Goal: Information Seeking & Learning: Learn about a topic

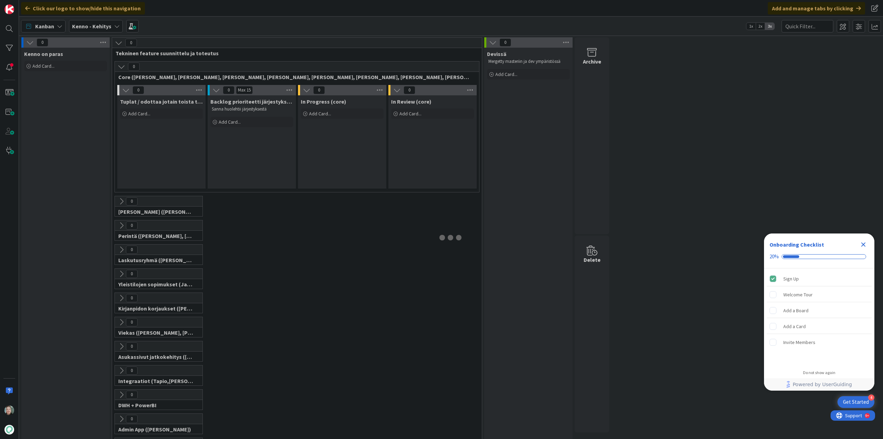
click at [112, 27] on div "Kenno - Kehitys" at bounding box center [96, 26] width 54 height 12
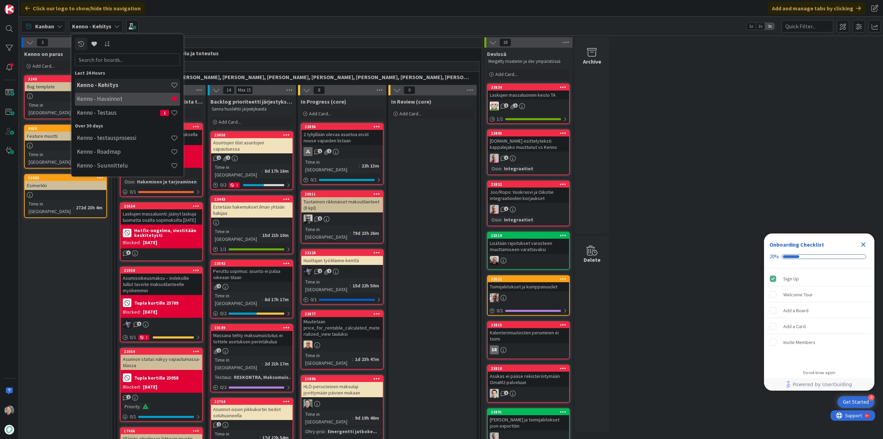
click at [119, 97] on h4 "Kenno - Havainnot" at bounding box center [124, 98] width 94 height 7
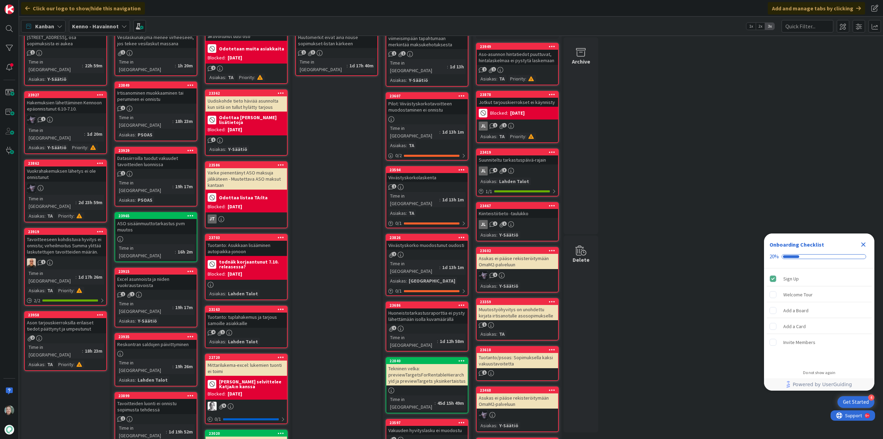
click at [81, 335] on div "2" at bounding box center [65, 338] width 81 height 6
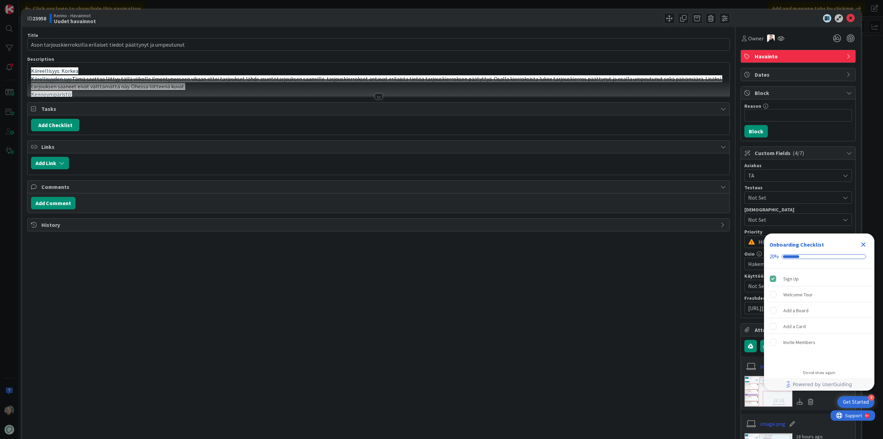
click at [375, 95] on div at bounding box center [379, 97] width 8 height 6
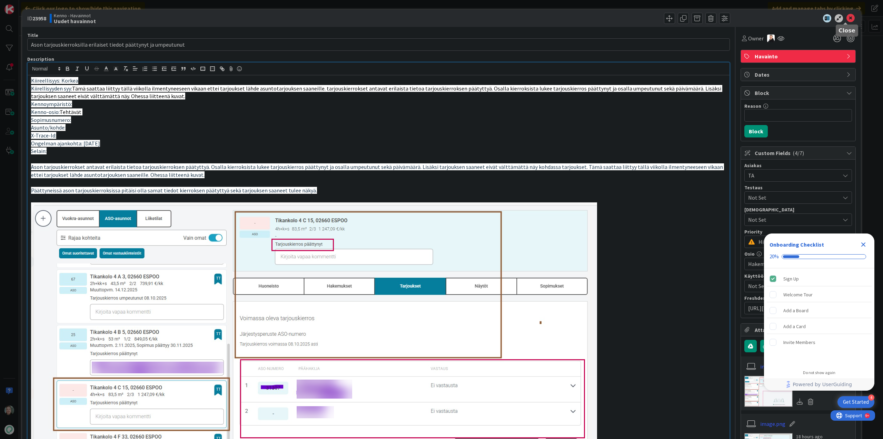
click at [848, 16] on icon at bounding box center [851, 18] width 8 height 8
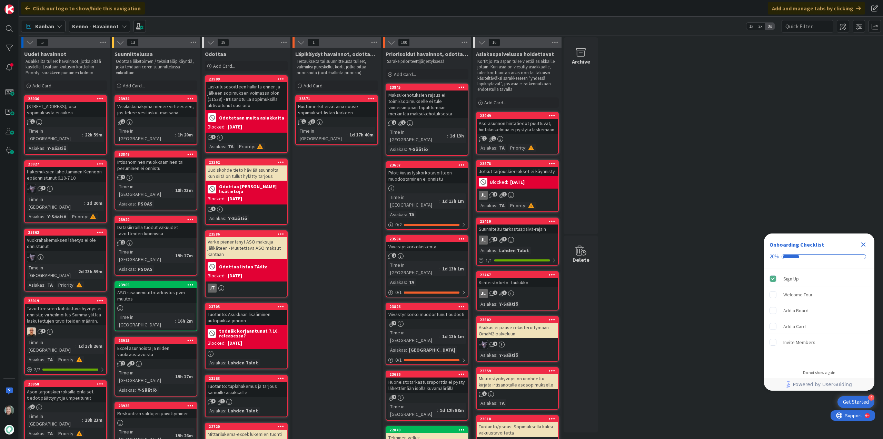
click at [75, 114] on div "[STREET_ADDRESS], osa sopimuksista ei aukea" at bounding box center [65, 109] width 81 height 15
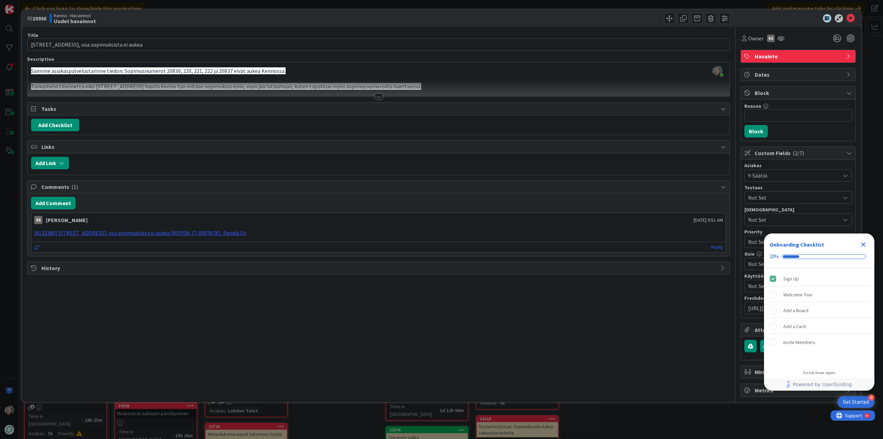
click at [381, 96] on div at bounding box center [379, 97] width 8 height 6
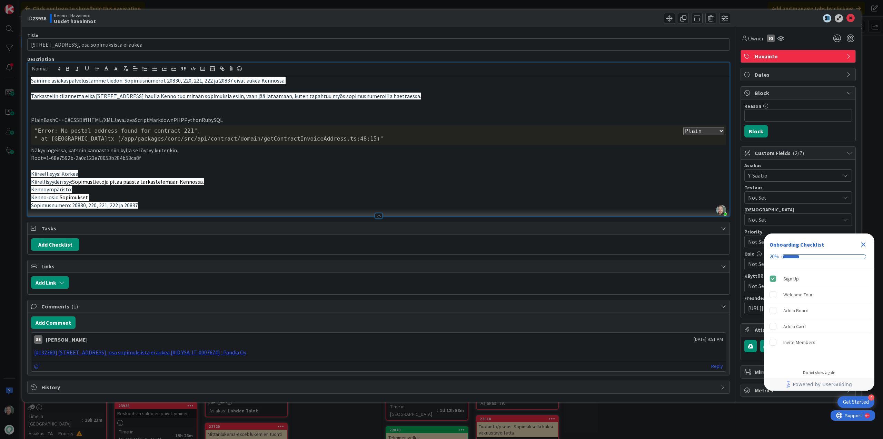
click at [866, 243] on icon "Close Checklist" at bounding box center [863, 244] width 8 height 8
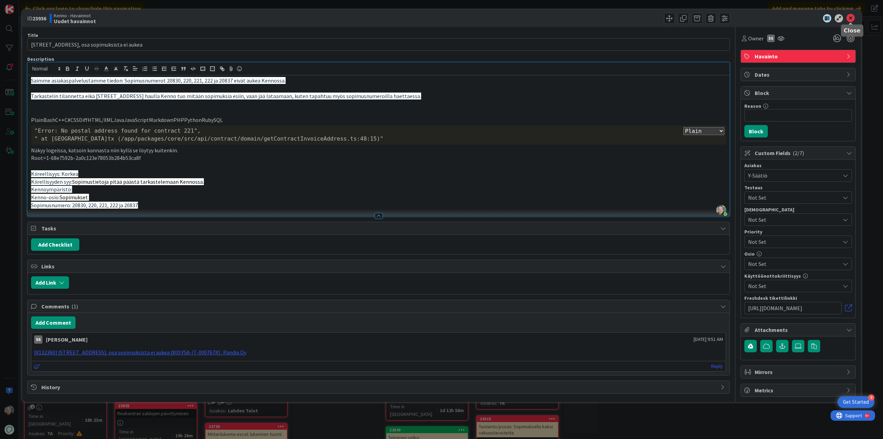
click at [850, 15] on icon at bounding box center [851, 18] width 8 height 8
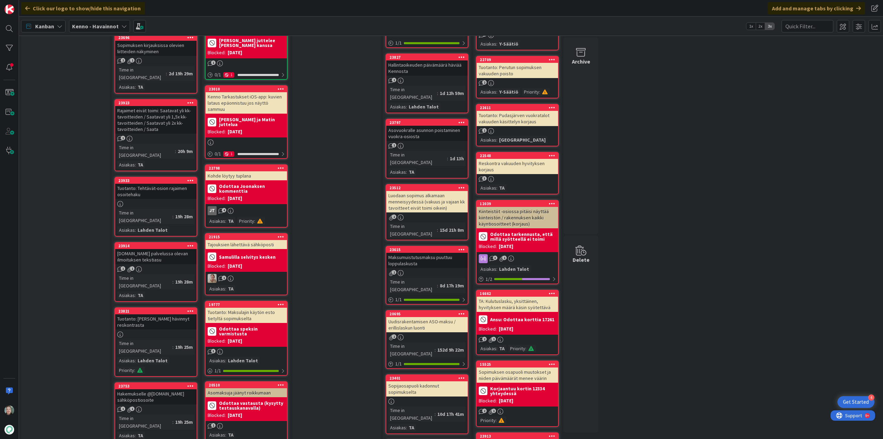
scroll to position [518, 0]
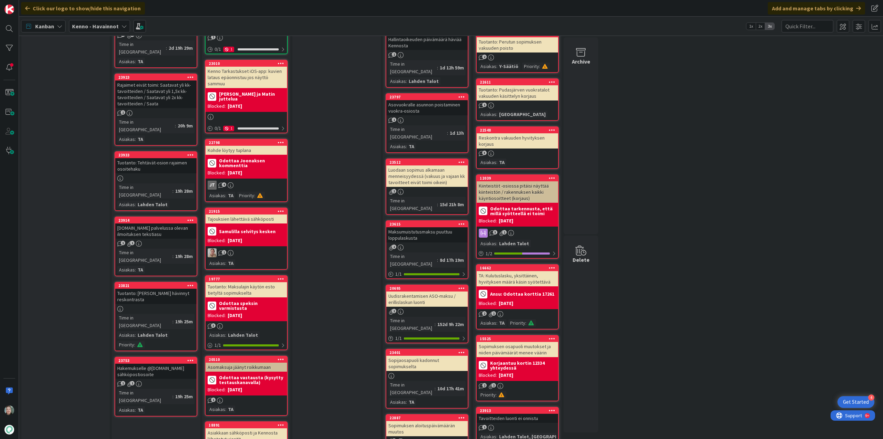
click at [163, 363] on div "Hakemukselle @[DOMAIN_NAME] sähköpostiosoite" at bounding box center [155, 370] width 81 height 15
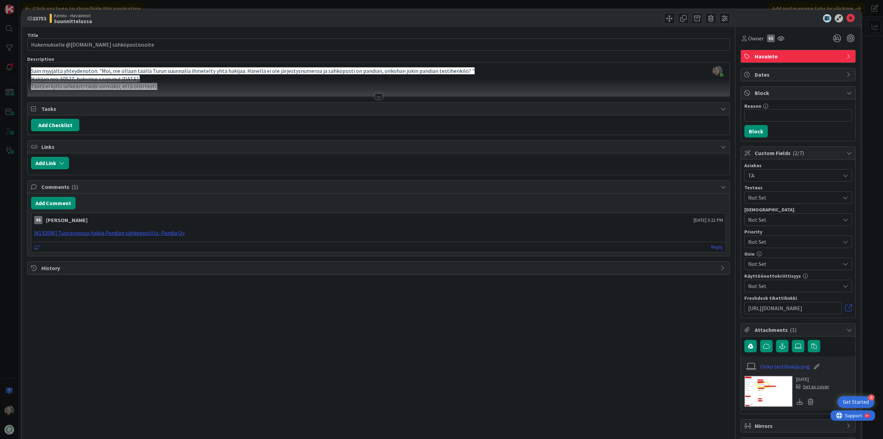
click at [378, 97] on div at bounding box center [379, 97] width 8 height 6
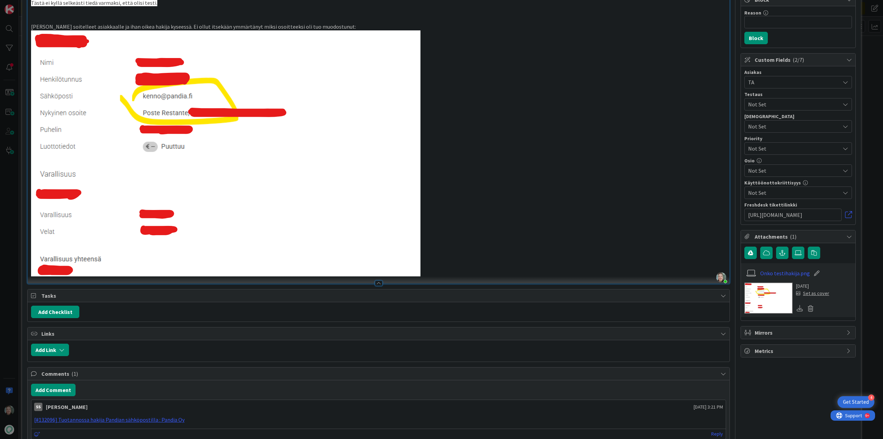
scroll to position [130, 0]
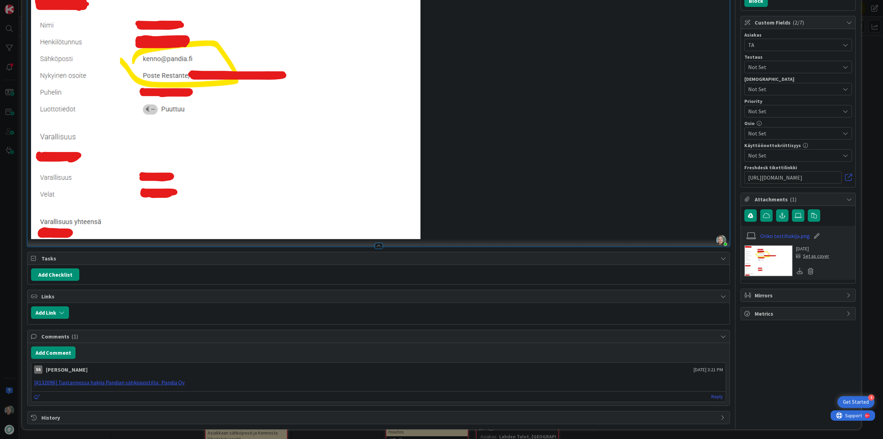
click at [721, 416] on icon at bounding box center [724, 417] width 6 height 6
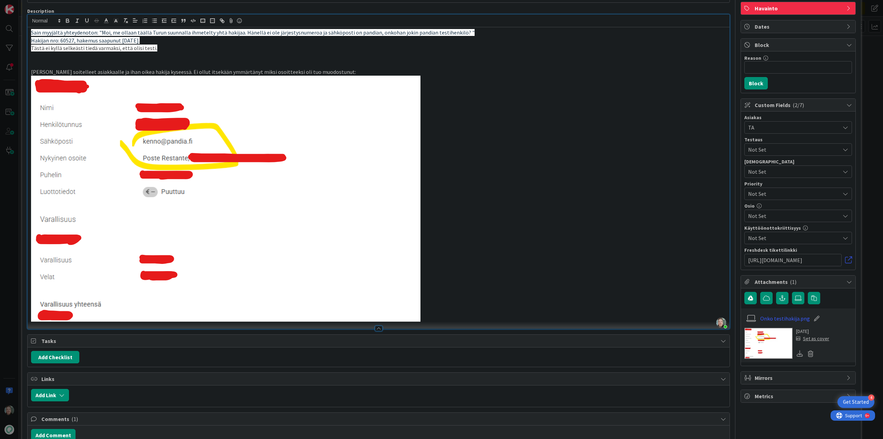
scroll to position [0, 0]
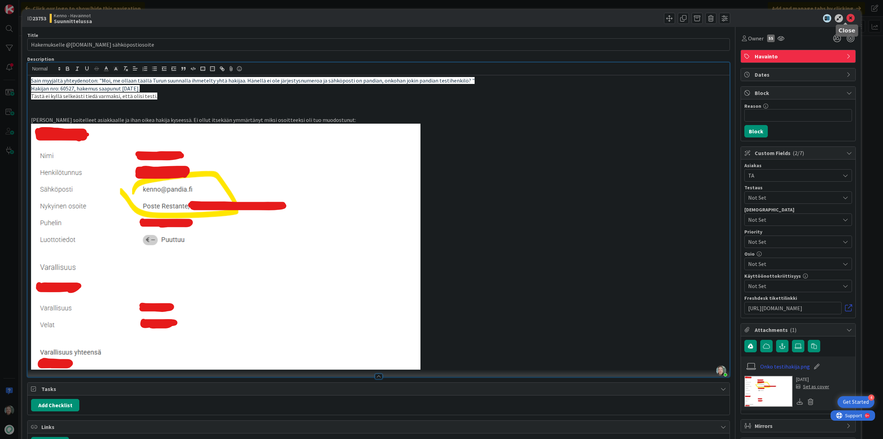
click at [849, 17] on icon at bounding box center [851, 18] width 8 height 8
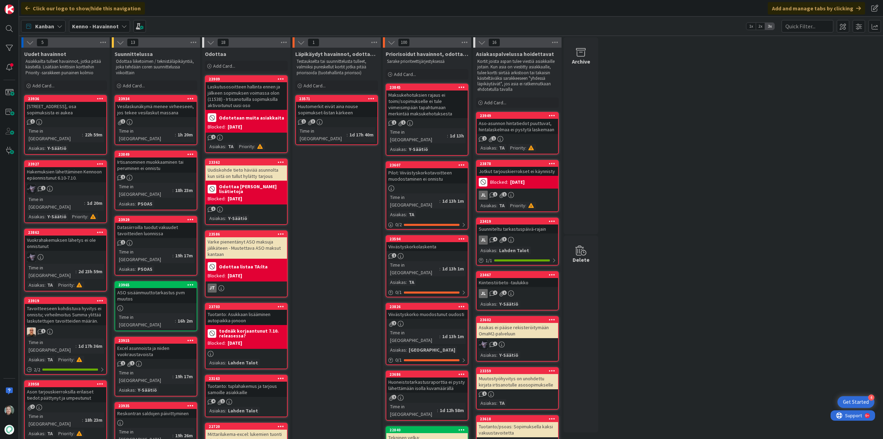
click at [79, 304] on div "Tavoitteeseen kohdistuva hyvitys ei onnistu; virheilmoitus Summa ylittää laskut…" at bounding box center [65, 314] width 81 height 21
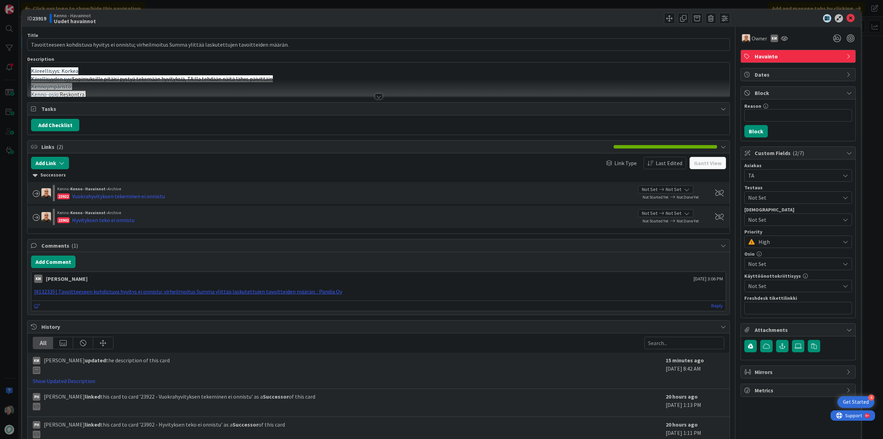
click at [375, 96] on div at bounding box center [379, 97] width 8 height 6
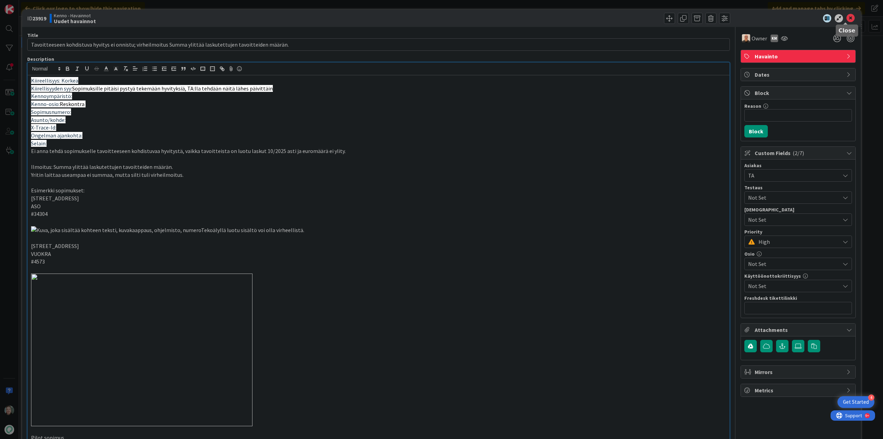
click at [847, 19] on icon at bounding box center [851, 18] width 8 height 8
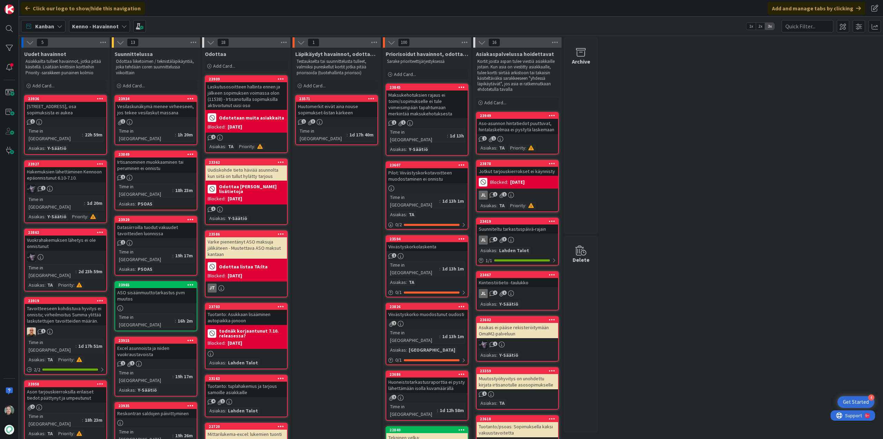
click at [73, 110] on div "[STREET_ADDRESS], osa sopimuksista ei aukea" at bounding box center [65, 109] width 81 height 15
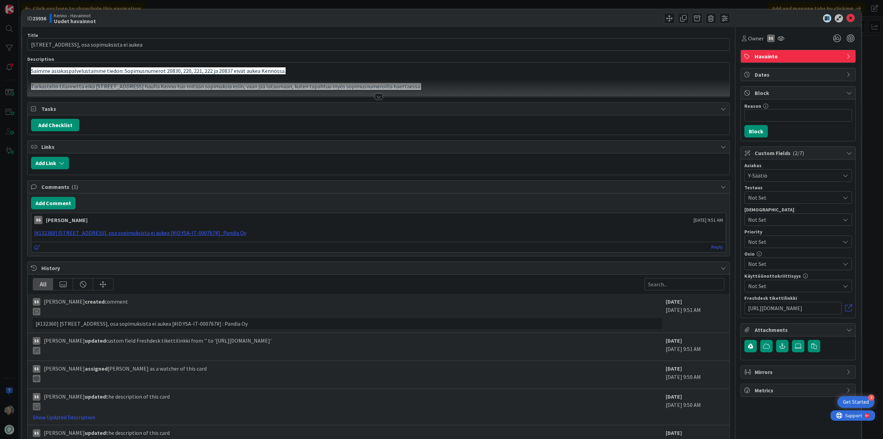
click at [375, 94] on div at bounding box center [379, 97] width 8 height 6
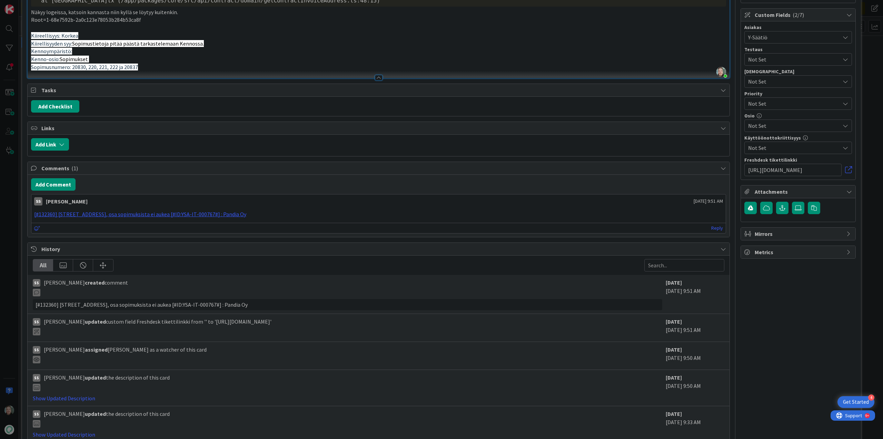
scroll to position [171, 0]
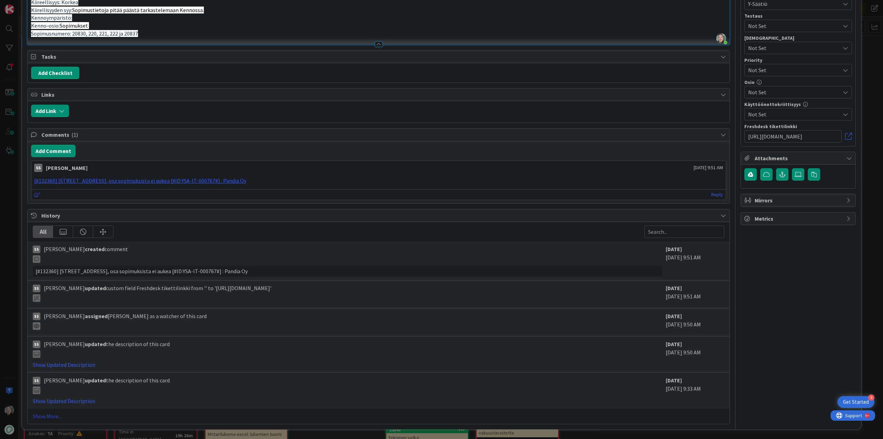
click at [49, 416] on link "Show More..." at bounding box center [379, 416] width 692 height 8
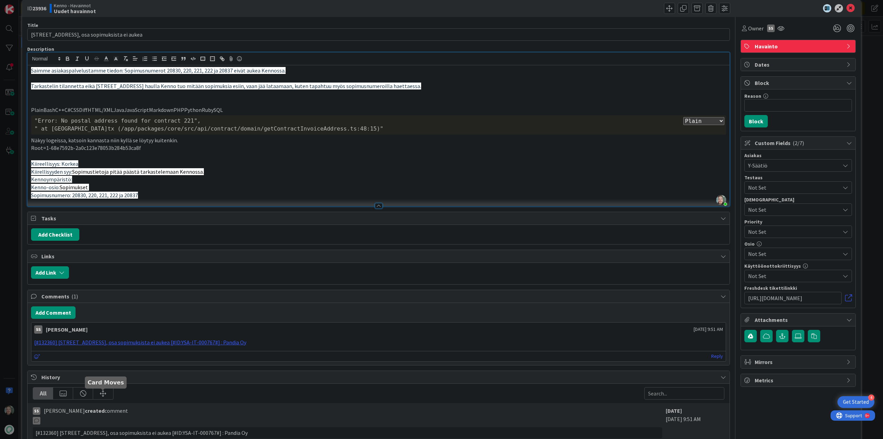
scroll to position [0, 0]
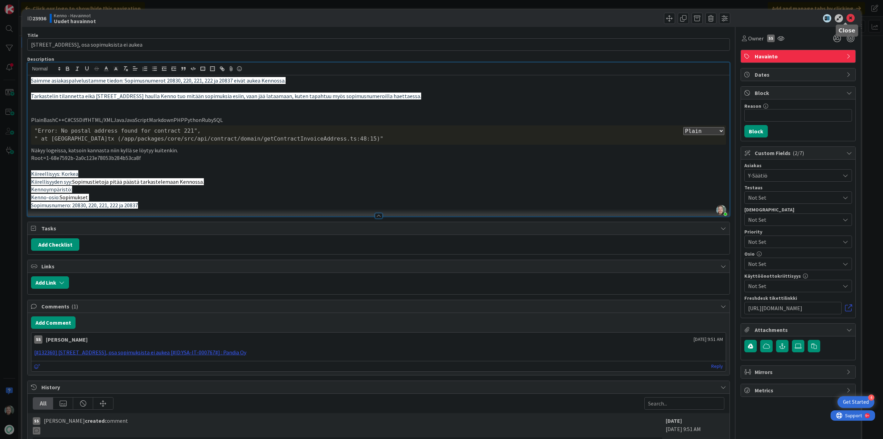
click at [847, 16] on icon at bounding box center [851, 18] width 8 height 8
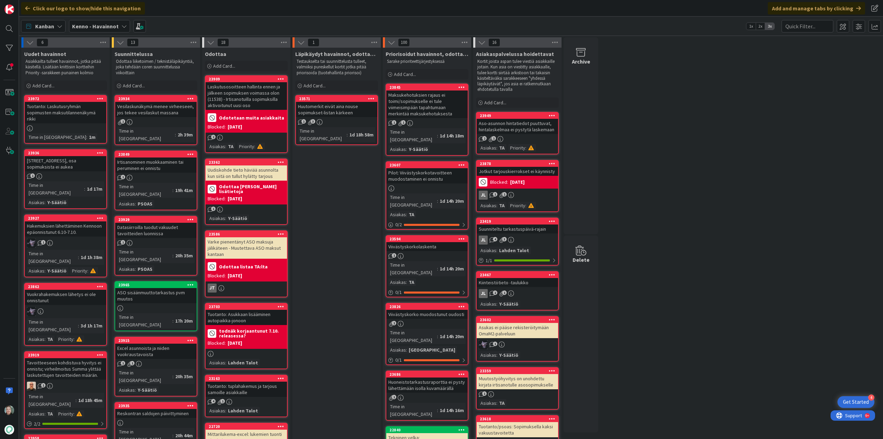
click at [82, 118] on div "Tuotanto: Laskutusryhmän sopimusten maksutilannenäkymä rikki" at bounding box center [65, 112] width 81 height 21
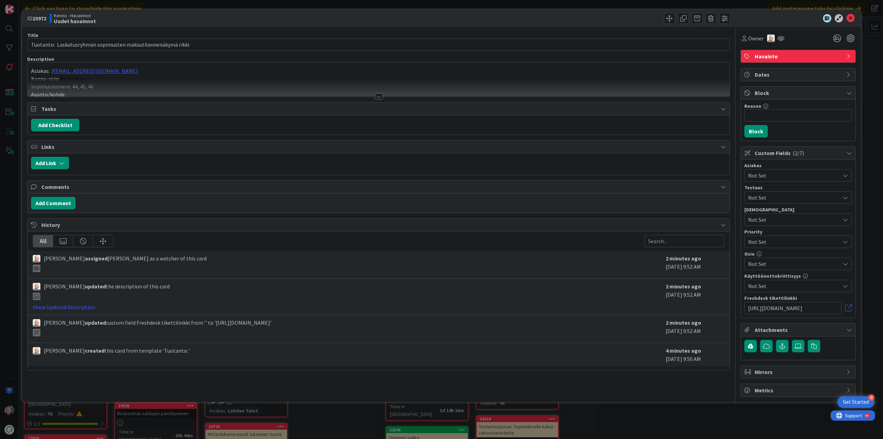
click at [372, 93] on div at bounding box center [379, 88] width 702 height 18
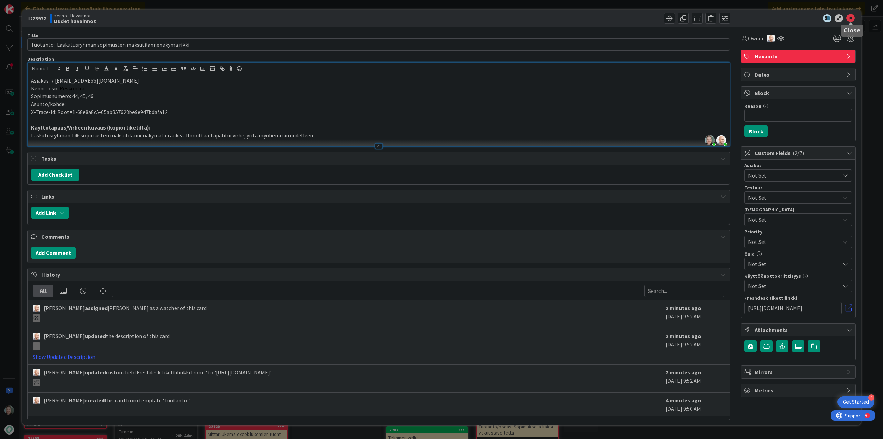
click at [852, 17] on icon at bounding box center [851, 18] width 8 height 8
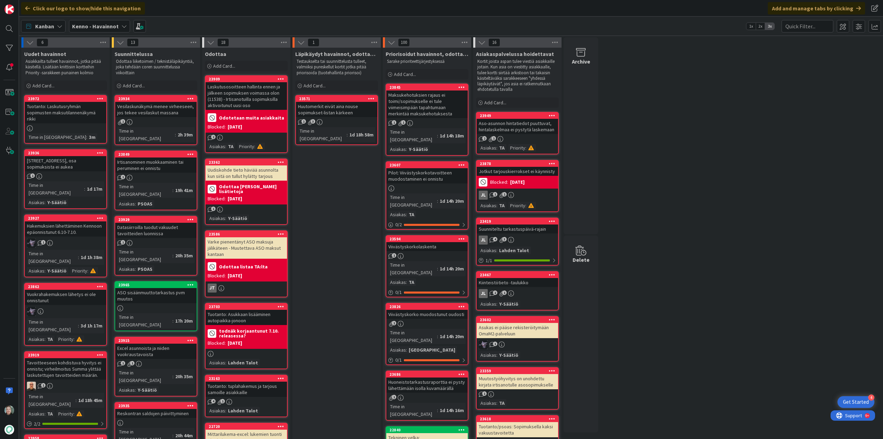
click at [90, 109] on div "Tuotanto: Laskutusryhmän sopimusten maksutilannenäkymä rikki" at bounding box center [65, 112] width 81 height 21
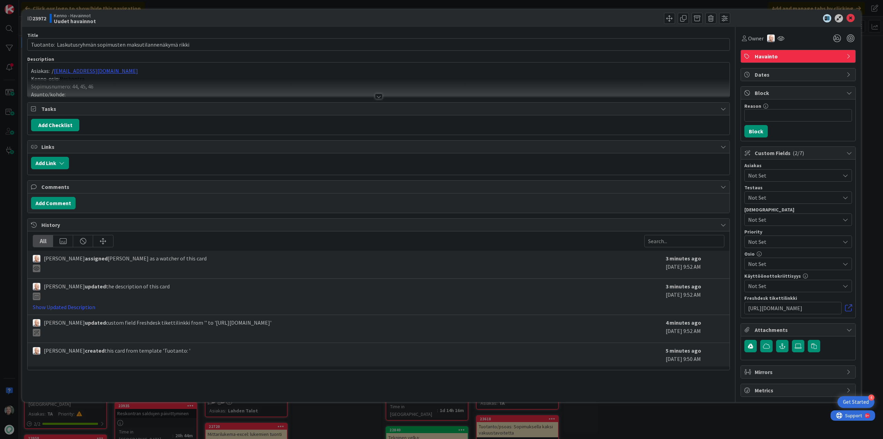
click at [381, 96] on div at bounding box center [379, 97] width 8 height 6
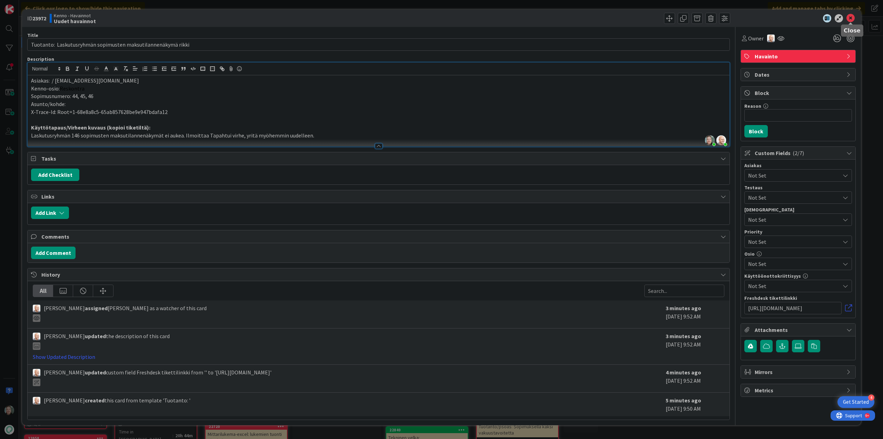
click at [852, 19] on icon at bounding box center [851, 18] width 8 height 8
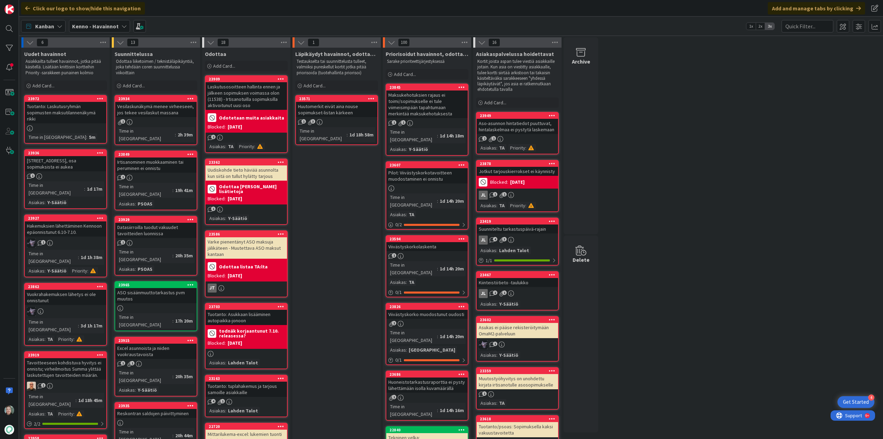
click at [71, 166] on div "[STREET_ADDRESS], osa sopimuksista ei aukea" at bounding box center [65, 163] width 81 height 15
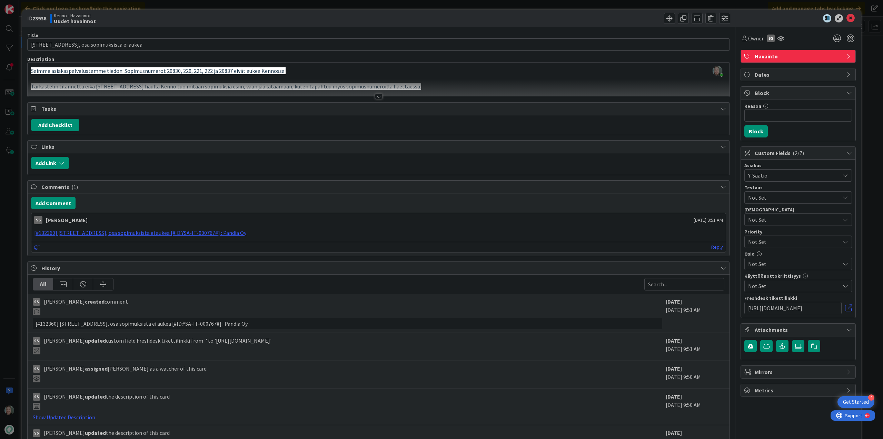
click at [377, 95] on div at bounding box center [379, 97] width 8 height 6
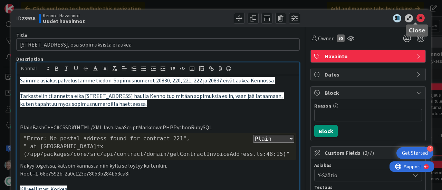
click at [416, 19] on icon at bounding box center [420, 18] width 8 height 8
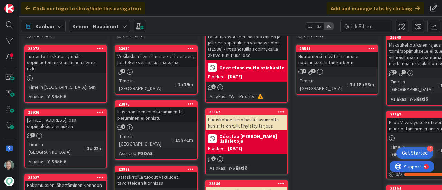
scroll to position [35, 0]
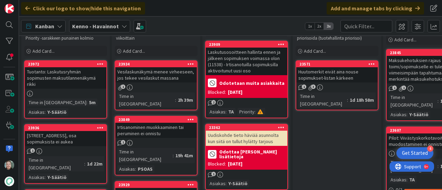
click at [65, 80] on div "Tuotanto: Laskutusryhmän sopimusten maksutilannenäkymä rikki" at bounding box center [65, 77] width 81 height 21
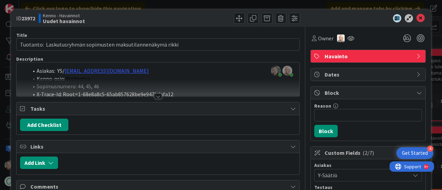
click at [154, 97] on div at bounding box center [158, 97] width 8 height 6
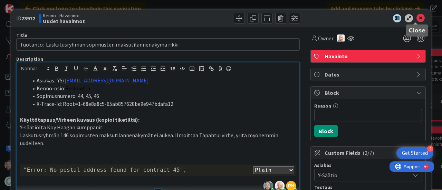
click at [416, 17] on icon at bounding box center [420, 18] width 8 height 8
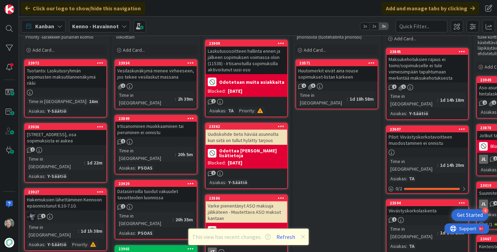
scroll to position [35, 0]
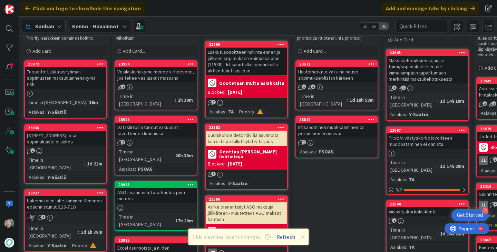
click at [288, 237] on button "Refresh" at bounding box center [285, 237] width 23 height 9
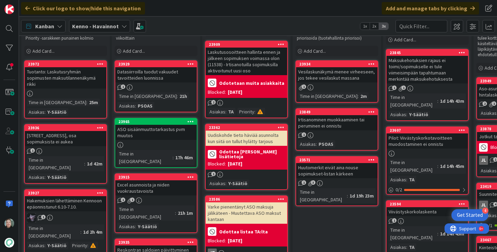
click at [148, 74] on div "Datasiirroilla tuodut vakuudet tavoitteiden luonnissa" at bounding box center [155, 74] width 81 height 15
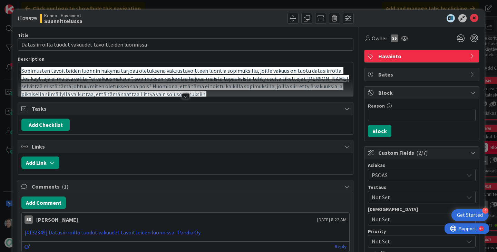
click at [188, 94] on div at bounding box center [185, 88] width 335 height 18
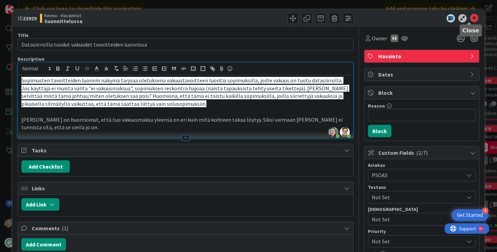
click at [471, 17] on icon at bounding box center [474, 18] width 8 height 8
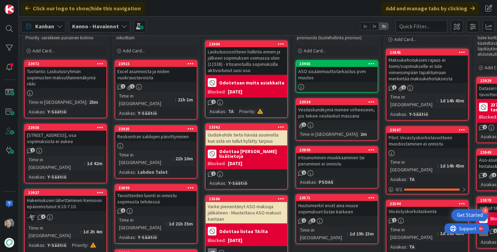
scroll to position [35, 0]
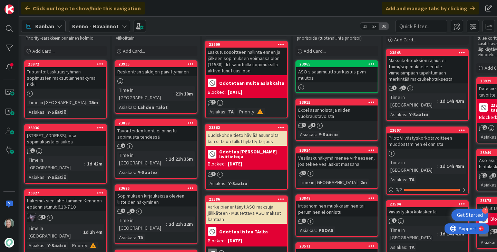
click at [156, 126] on div "Tavoitteiden luonti ei onnistu sopimusta tehdessä" at bounding box center [155, 133] width 81 height 15
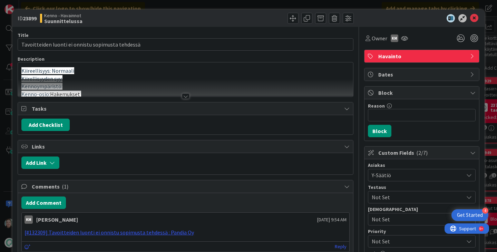
click at [184, 98] on div at bounding box center [186, 97] width 8 height 6
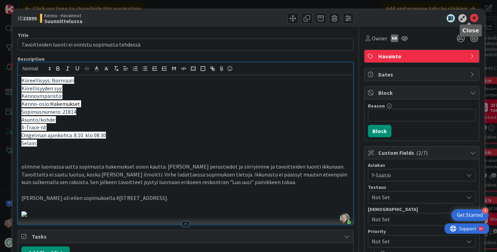
click at [471, 17] on icon at bounding box center [474, 18] width 8 height 8
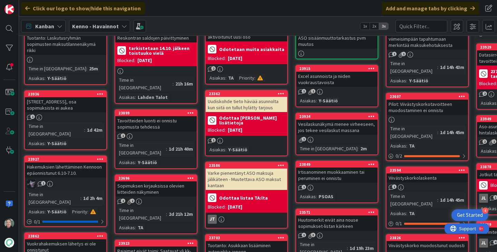
scroll to position [35, 0]
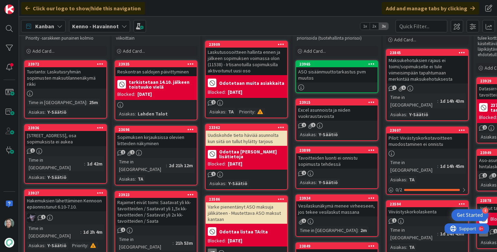
click at [156, 138] on div "Sopimuksen kirjauksissa olevien liitteiden näkyminen" at bounding box center [155, 140] width 81 height 15
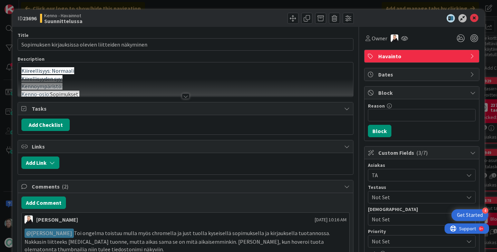
click at [182, 96] on div at bounding box center [186, 97] width 8 height 6
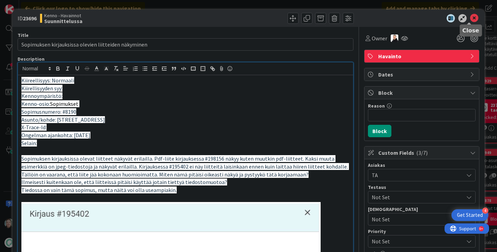
click at [471, 16] on icon at bounding box center [474, 18] width 8 height 8
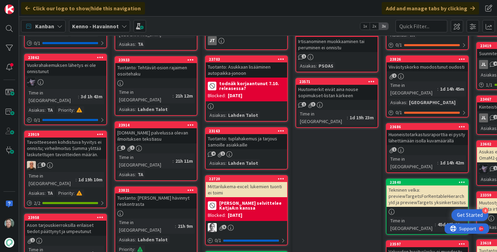
scroll to position [276, 0]
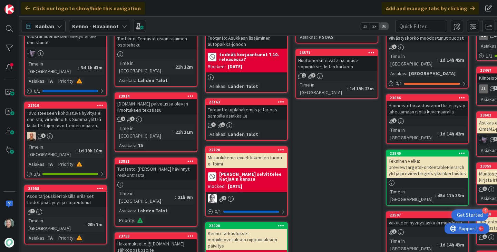
click at [61, 192] on div "Ason tarjouskierroksilla erilaiset tiedot päättynyt ja umpeutunut" at bounding box center [65, 199] width 81 height 15
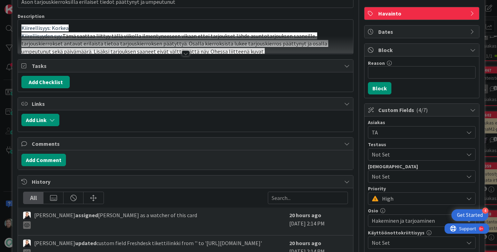
scroll to position [35, 0]
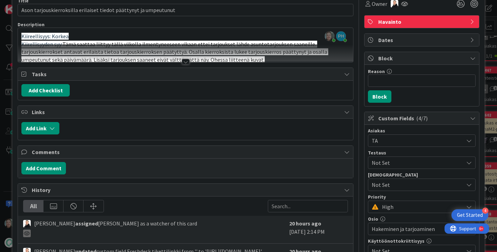
click at [184, 63] on div at bounding box center [186, 62] width 8 height 6
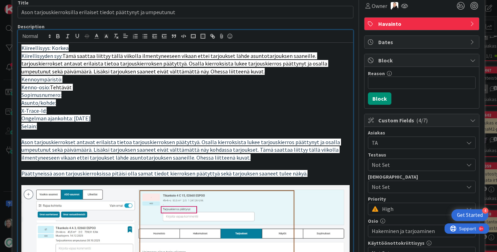
scroll to position [0, 0]
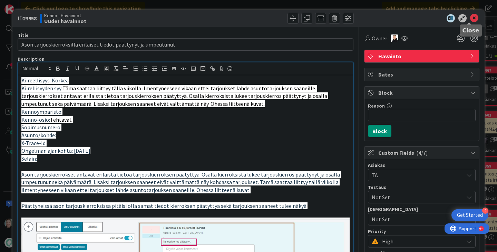
click at [471, 19] on icon at bounding box center [474, 18] width 8 height 8
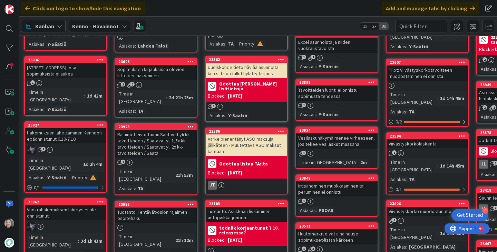
scroll to position [104, 0]
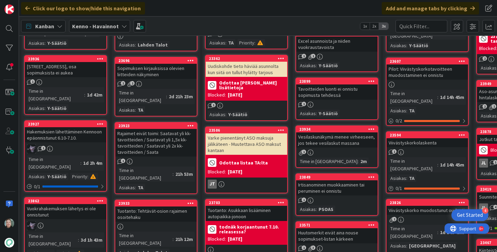
click at [168, 80] on div "23696 Sopimuksen kirjauksissa olevien liitteiden näkyminen 2 2 Time in Column :…" at bounding box center [156, 87] width 83 height 60
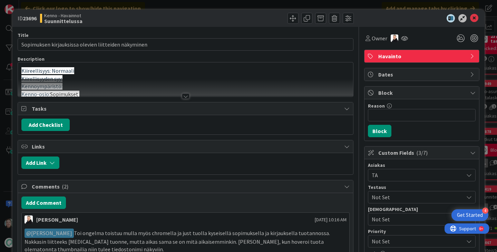
click at [182, 96] on div at bounding box center [186, 97] width 8 height 6
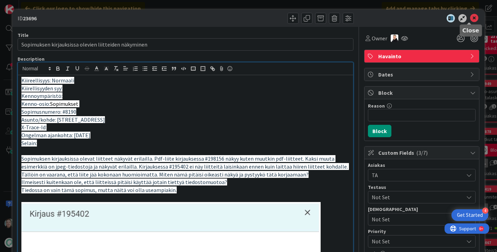
click at [472, 18] on icon at bounding box center [474, 18] width 8 height 8
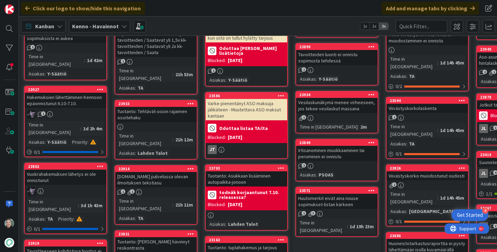
scroll to position [104, 0]
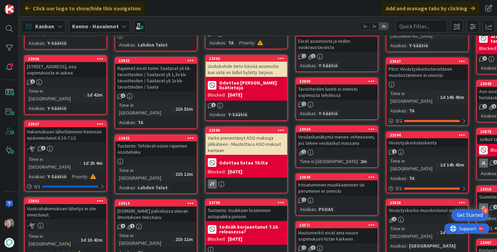
click at [165, 85] on div "Rajaimet eivät toimi: Saatavat yli kk-tavoitteiden / Saatavat yli 1,5x kk-tavoi…" at bounding box center [155, 78] width 81 height 28
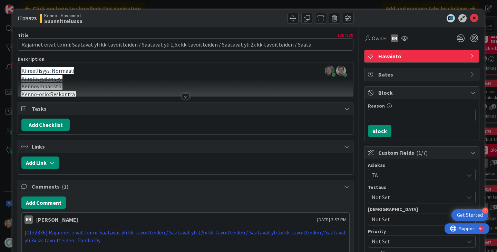
click at [182, 94] on div at bounding box center [186, 97] width 8 height 6
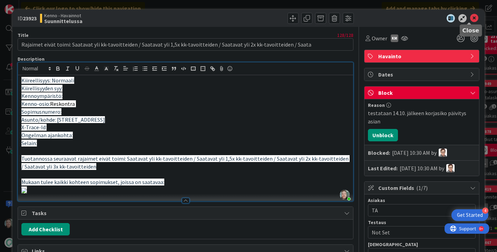
click at [470, 17] on icon at bounding box center [474, 18] width 8 height 8
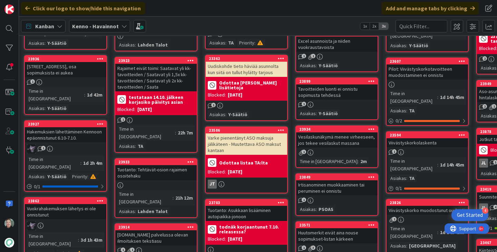
click at [164, 167] on div "Tuotanto: Tehtävät-osion rajaimen osoitehaku" at bounding box center [155, 172] width 81 height 15
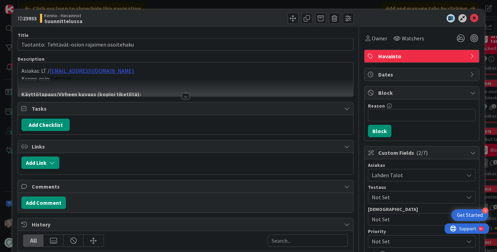
click at [185, 95] on div at bounding box center [186, 97] width 8 height 6
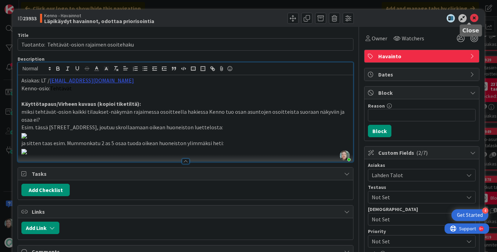
click at [470, 16] on icon at bounding box center [474, 18] width 8 height 8
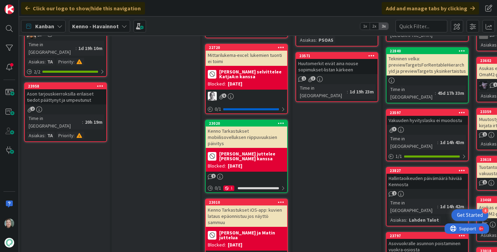
scroll to position [380, 0]
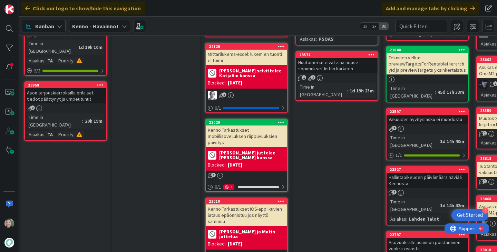
click at [76, 88] on div "Ason tarjouskierroksilla erilaiset tiedot päättynyt ja umpeutunut" at bounding box center [65, 95] width 81 height 15
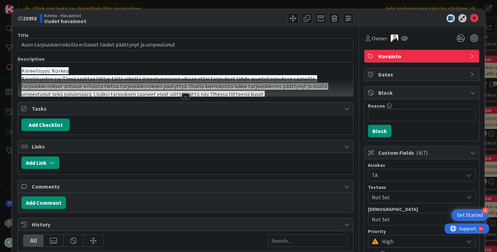
click at [182, 94] on div at bounding box center [186, 97] width 8 height 6
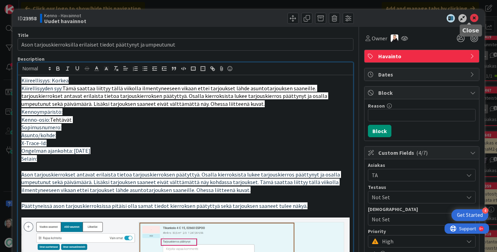
click at [470, 18] on icon at bounding box center [474, 18] width 8 height 8
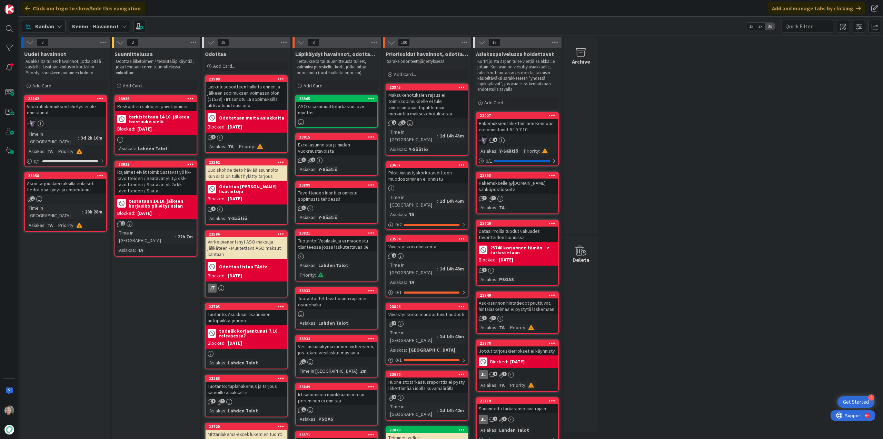
click at [87, 196] on div "2" at bounding box center [65, 199] width 81 height 6
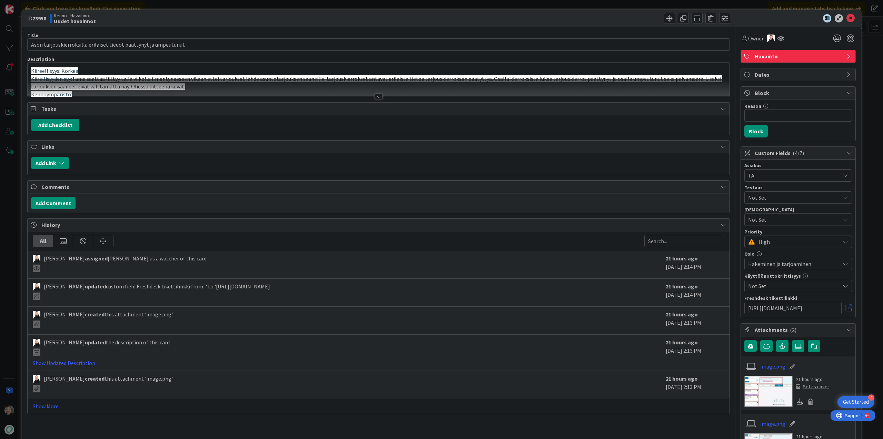
click at [377, 94] on div at bounding box center [379, 97] width 8 height 6
